Goal: Communication & Community: Answer question/provide support

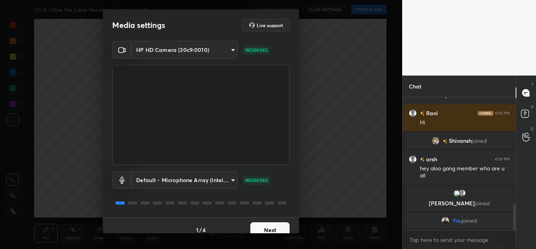
scroll to position [524, 0]
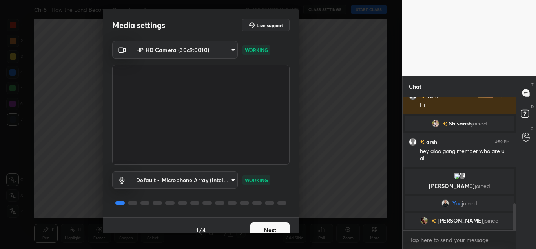
click at [270, 227] on button "Next" at bounding box center [270, 230] width 39 height 16
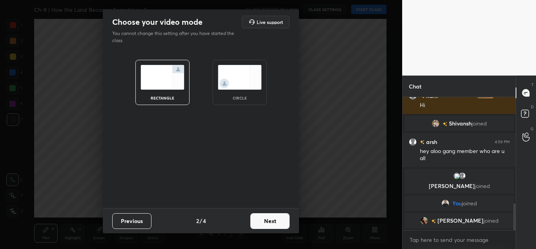
click at [270, 227] on button "Next" at bounding box center [270, 221] width 39 height 16
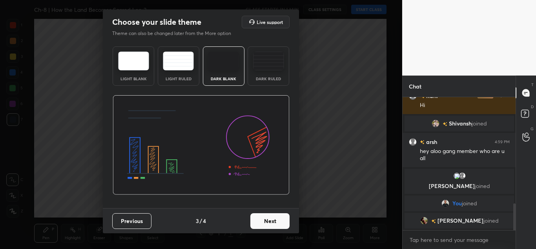
click at [270, 227] on button "Next" at bounding box center [270, 221] width 39 height 16
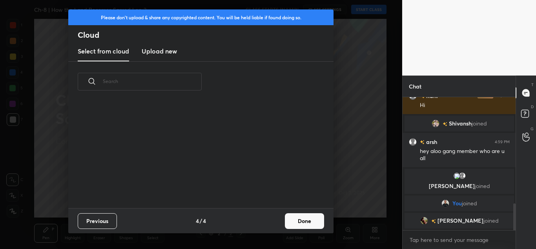
scroll to position [106, 252]
click at [161, 51] on h3 "Upload new" at bounding box center [159, 50] width 35 height 9
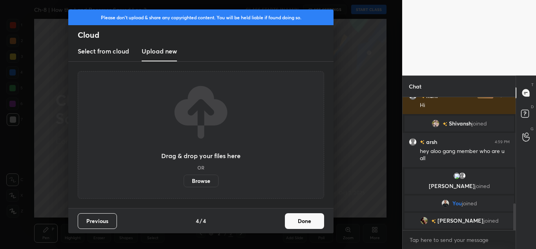
click at [195, 176] on label "Browse" at bounding box center [201, 180] width 35 height 13
click at [184, 176] on input "Browse" at bounding box center [184, 180] width 0 height 13
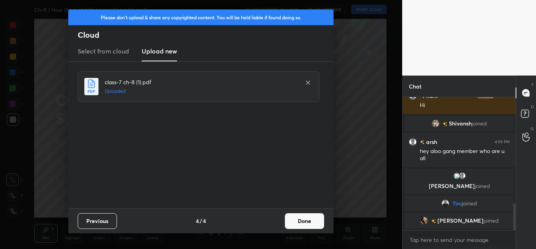
click at [293, 222] on button "Done" at bounding box center [304, 221] width 39 height 16
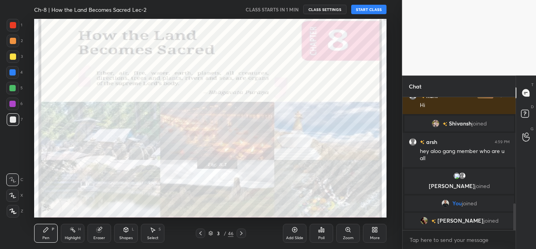
click at [377, 9] on button "START CLASS" at bounding box center [369, 9] width 35 height 9
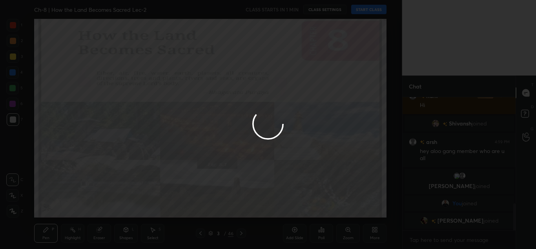
type textarea "x"
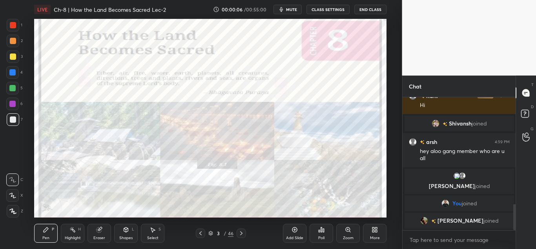
scroll to position [551, 0]
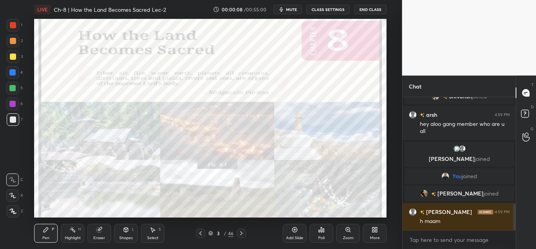
drag, startPoint x: 291, startPoint y: 16, endPoint x: 291, endPoint y: 11, distance: 4.3
click at [291, 11] on div "LIVE Ch-8 | How the Land Becomes Sacred Lec-2 00:00:08 / 00:55:00 mute CLASS SE…" at bounding box center [210, 9] width 353 height 19
click at [291, 11] on span "mute" at bounding box center [291, 9] width 11 height 5
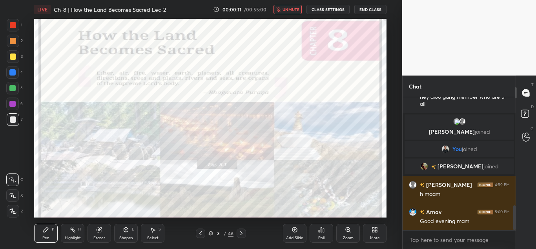
scroll to position [606, 0]
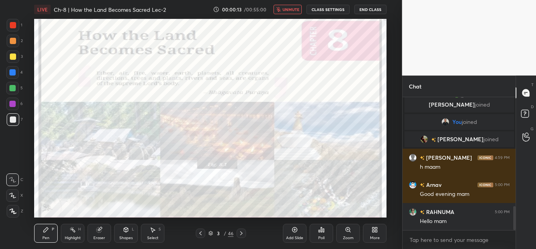
click at [291, 9] on span "unmute" at bounding box center [291, 9] width 17 height 5
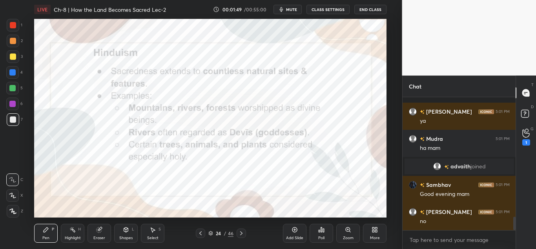
scroll to position [1184, 0]
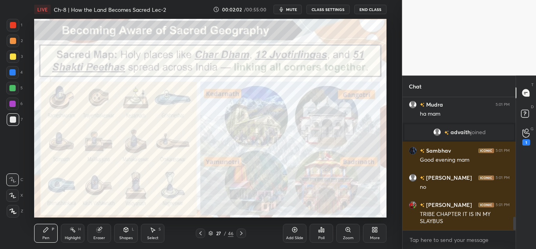
click at [14, 29] on div at bounding box center [13, 25] width 13 height 13
click at [9, 212] on icon at bounding box center [12, 210] width 7 height 5
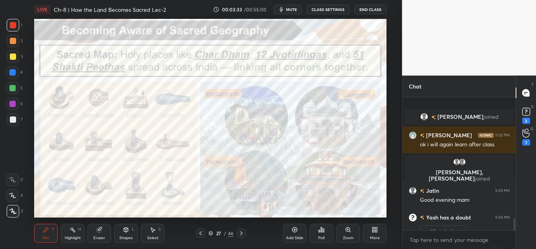
scroll to position [1360, 0]
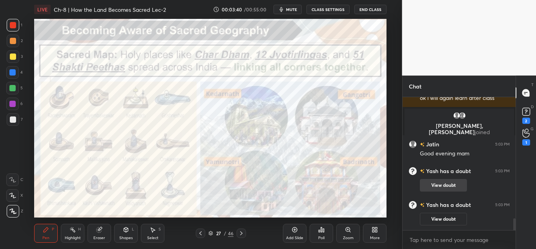
click at [437, 179] on button "View doubt" at bounding box center [443, 185] width 47 height 13
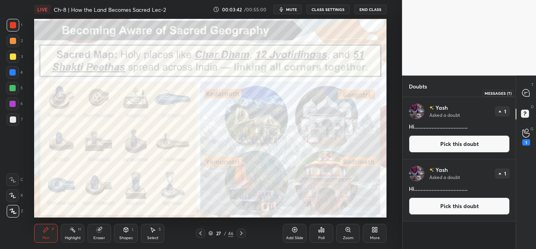
click at [530, 92] on icon at bounding box center [526, 92] width 7 height 7
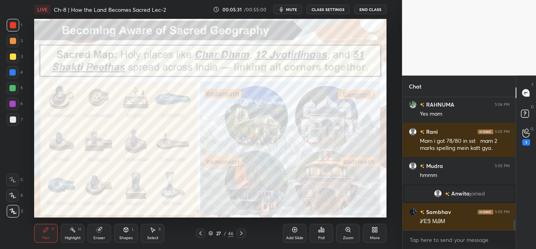
scroll to position [1620, 0]
click at [293, 231] on icon at bounding box center [295, 229] width 6 height 6
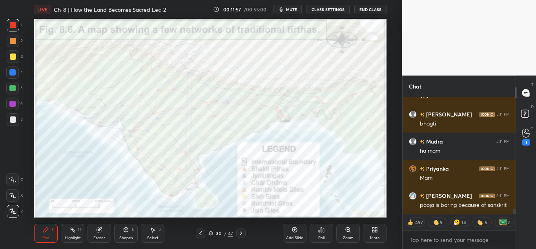
scroll to position [2380, 0]
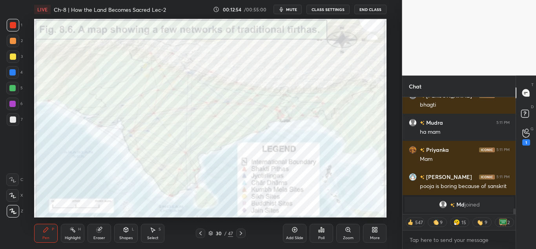
click at [284, 211] on div "Add Slide Poll Zoom More" at bounding box center [335, 233] width 104 height 44
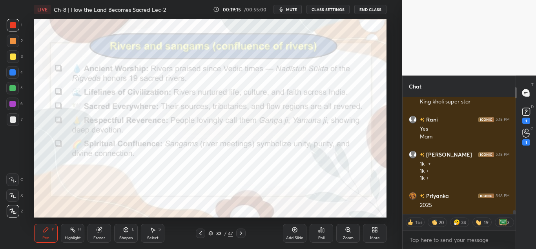
scroll to position [3301, 0]
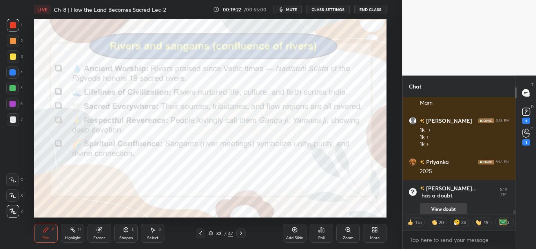
click at [445, 203] on button "View doubt" at bounding box center [443, 209] width 47 height 13
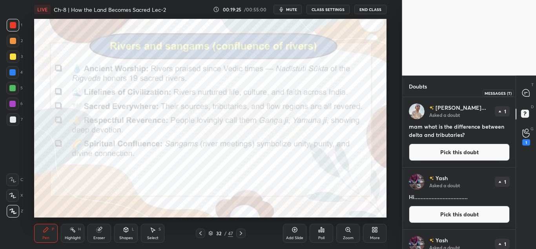
click at [529, 94] on icon at bounding box center [526, 92] width 7 height 7
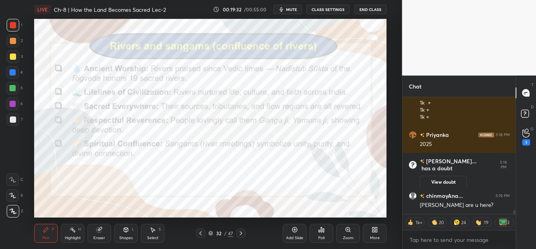
scroll to position [3445, 0]
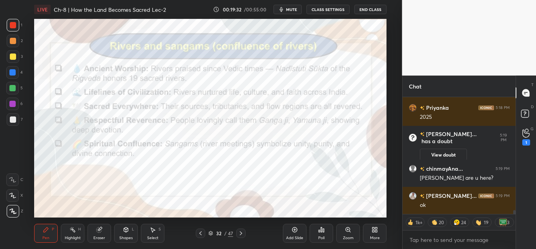
click at [298, 233] on div "Add Slide" at bounding box center [295, 232] width 24 height 19
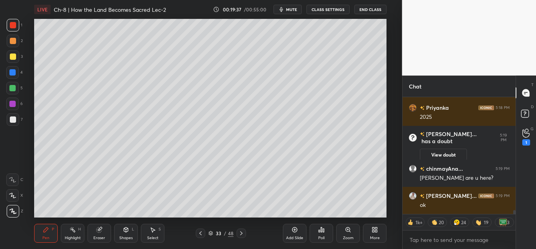
click at [11, 122] on div at bounding box center [13, 119] width 6 height 6
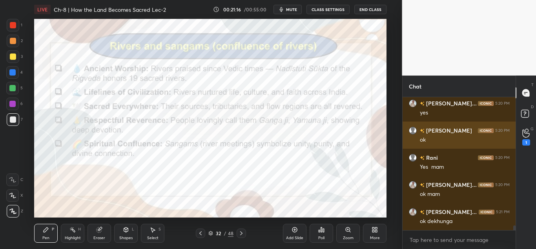
scroll to position [3750, 0]
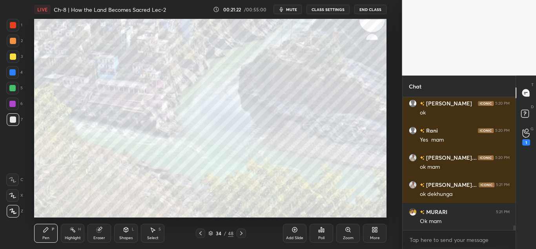
click at [13, 28] on div at bounding box center [13, 25] width 6 height 6
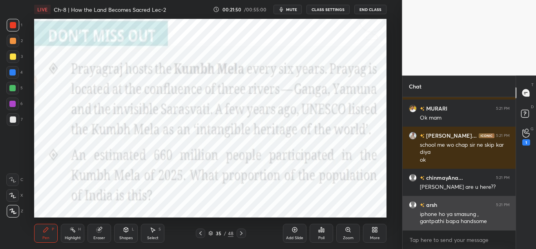
scroll to position [3880, 0]
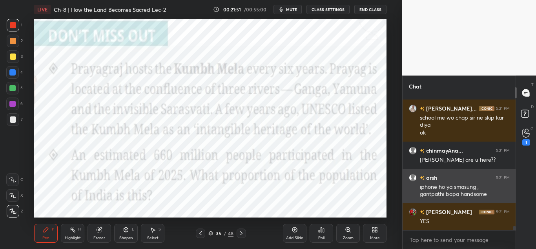
click at [430, 181] on h6 "arsh" at bounding box center [431, 177] width 13 height 8
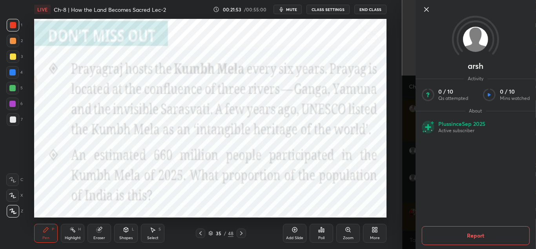
click at [457, 232] on button "Report" at bounding box center [476, 235] width 108 height 19
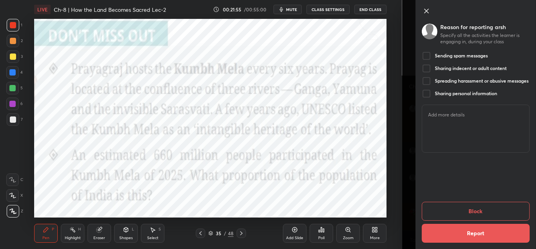
scroll to position [3907, 0]
click at [457, 58] on h5 "Sending spam messages" at bounding box center [461, 56] width 53 height 6
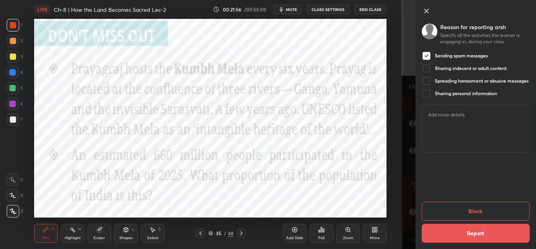
click at [448, 210] on button "Block" at bounding box center [476, 210] width 108 height 19
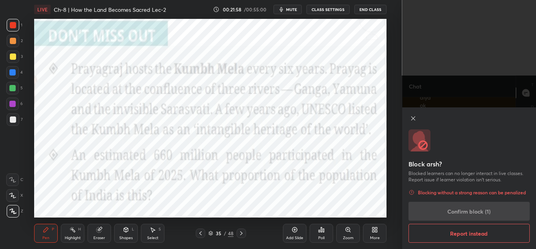
click at [446, 229] on button "Report instead" at bounding box center [470, 232] width 122 height 19
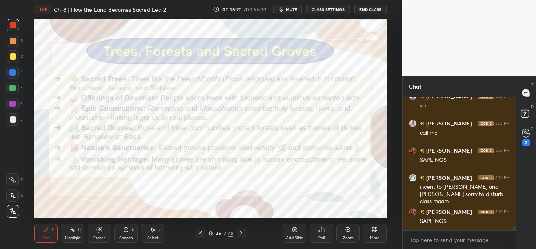
scroll to position [4474, 0]
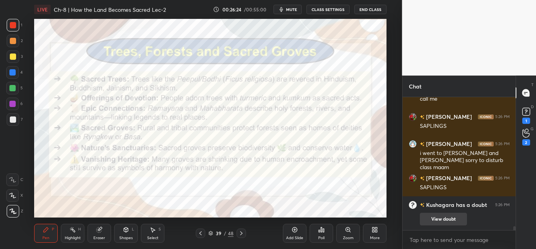
click at [438, 218] on button "View doubt" at bounding box center [443, 218] width 47 height 13
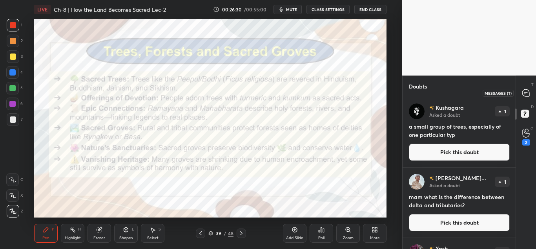
click at [524, 93] on icon at bounding box center [526, 92] width 7 height 7
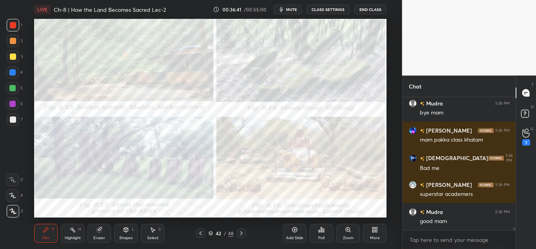
scroll to position [6639, 0]
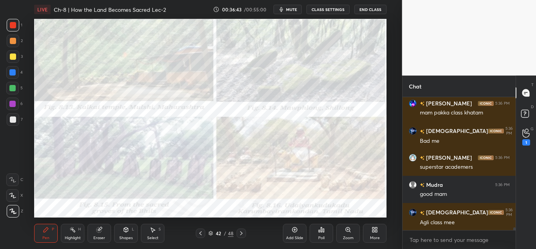
click at [300, 227] on div "Add Slide" at bounding box center [295, 232] width 24 height 19
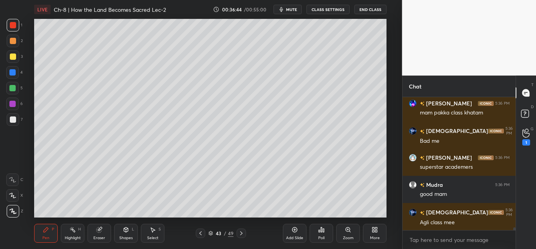
click at [16, 117] on div at bounding box center [13, 119] width 13 height 13
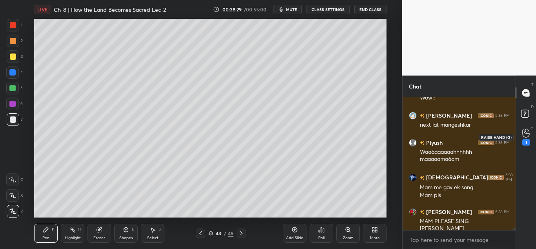
scroll to position [7617, 0]
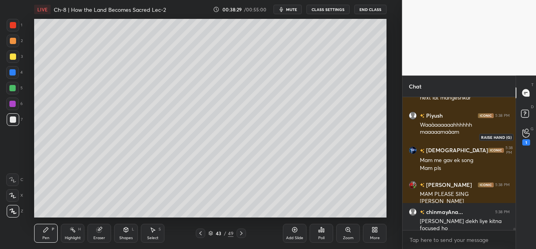
click at [521, 142] on div "1" at bounding box center [527, 137] width 16 height 14
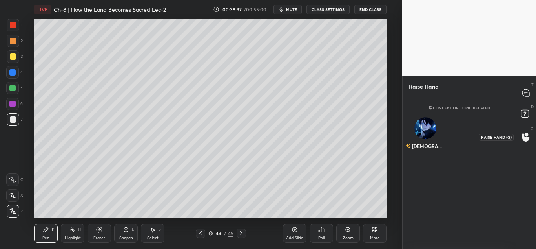
scroll to position [149, 111]
click at [425, 120] on img "grid" at bounding box center [426, 128] width 22 height 22
click at [421, 152] on button "INVITE" at bounding box center [426, 151] width 26 height 10
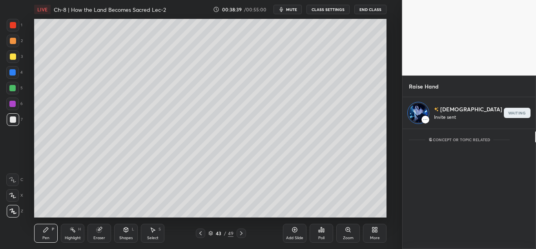
scroll to position [117, 111]
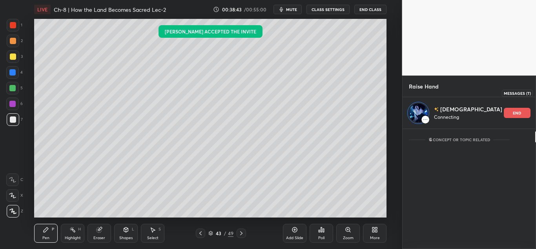
click at [536, 94] on icon at bounding box center [545, 92] width 7 height 7
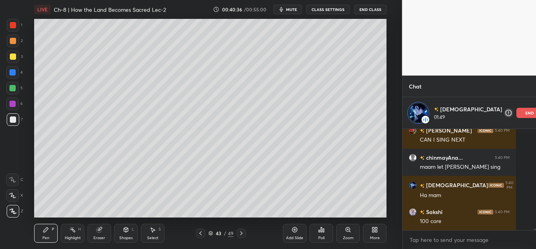
scroll to position [7226, 0]
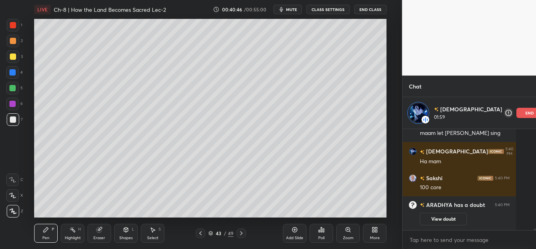
click at [526, 114] on p "end" at bounding box center [530, 113] width 9 height 4
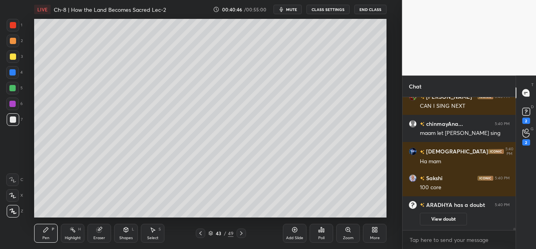
scroll to position [7195, 0]
click at [433, 220] on button "View doubt" at bounding box center [443, 218] width 47 height 13
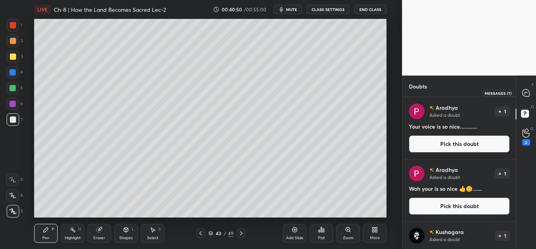
click at [524, 95] on icon at bounding box center [526, 92] width 7 height 7
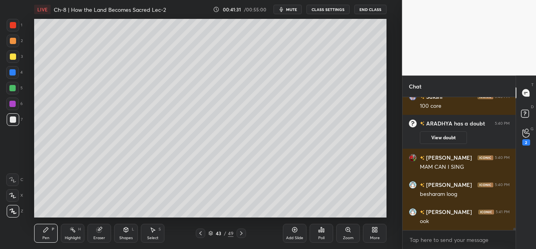
scroll to position [7816, 0]
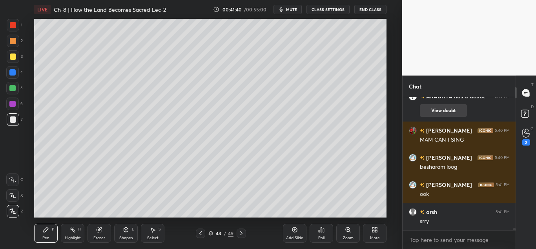
click at [449, 114] on button "View doubt" at bounding box center [443, 110] width 47 height 13
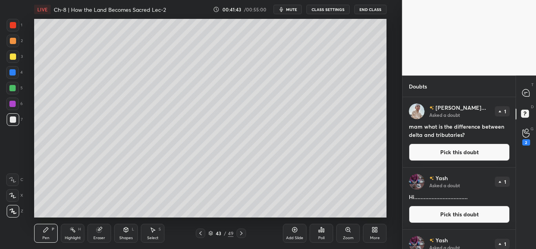
scroll to position [237, 0]
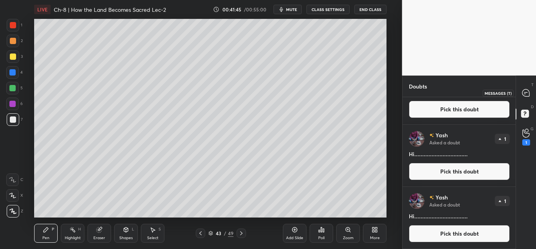
click at [525, 90] on icon at bounding box center [526, 92] width 7 height 7
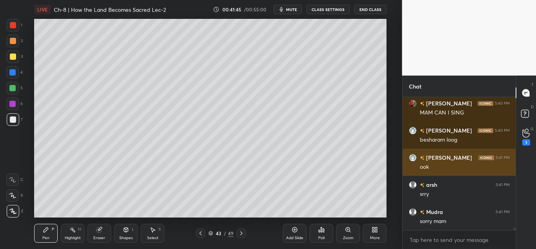
scroll to position [7870, 0]
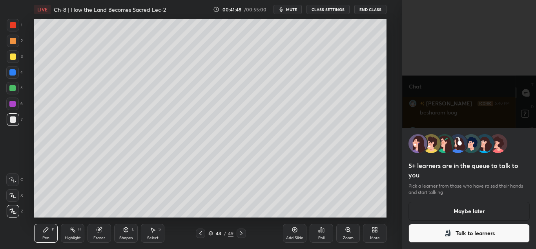
click at [454, 216] on button "Maybe later" at bounding box center [470, 210] width 122 height 19
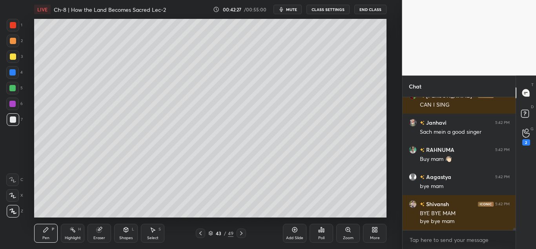
scroll to position [7594, 0]
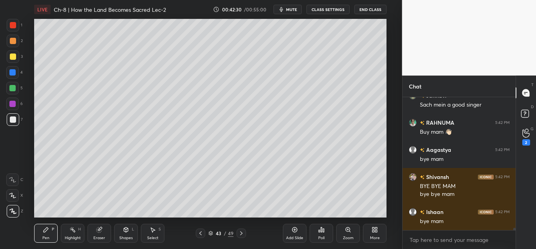
click at [367, 9] on button "End Class" at bounding box center [371, 9] width 32 height 9
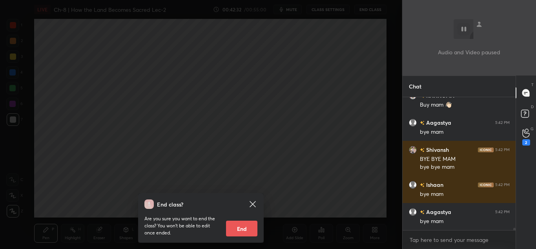
scroll to position [7649, 0]
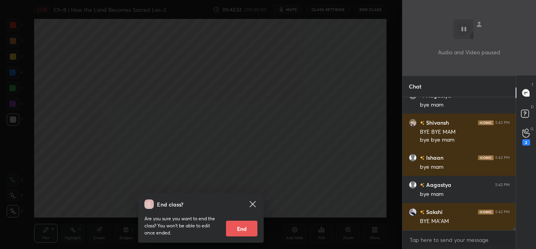
click at [240, 227] on button "End" at bounding box center [241, 228] width 31 height 16
type textarea "x"
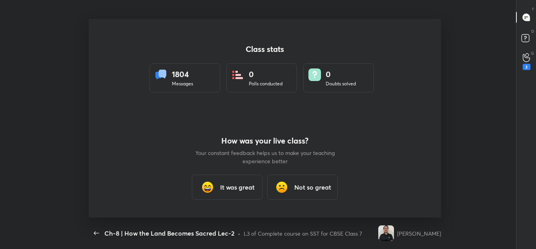
scroll to position [0, 0]
